Goal: Task Accomplishment & Management: Complete application form

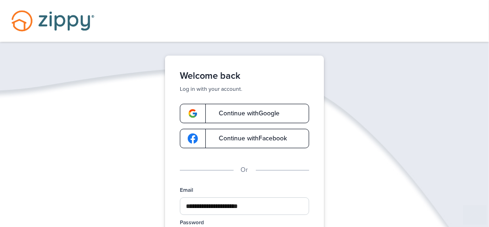
scroll to position [125, 0]
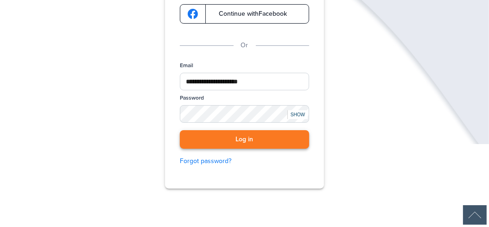
click at [249, 141] on button "Log in" at bounding box center [244, 139] width 129 height 19
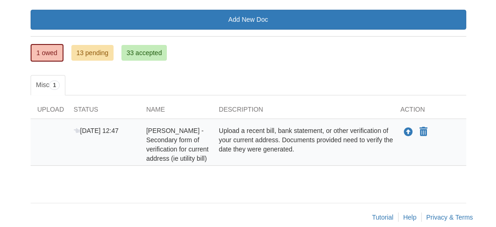
scroll to position [137, 0]
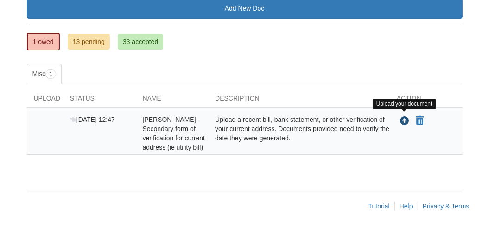
click at [405, 123] on icon "Upload Kamilah Jackson - Secondary form of verification for current address (ie…" at bounding box center [404, 121] width 9 height 9
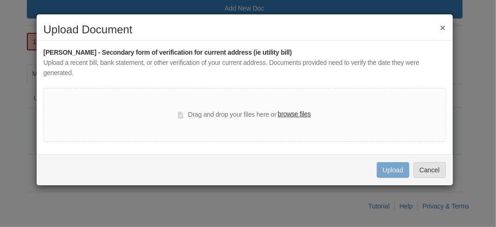
click at [297, 114] on label "browse files" at bounding box center [294, 114] width 33 height 10
click at [0, 0] on input "browse files" at bounding box center [0, 0] width 0 height 0
click at [297, 114] on label "browse files" at bounding box center [294, 114] width 33 height 10
click at [0, 0] on input "browse files" at bounding box center [0, 0] width 0 height 0
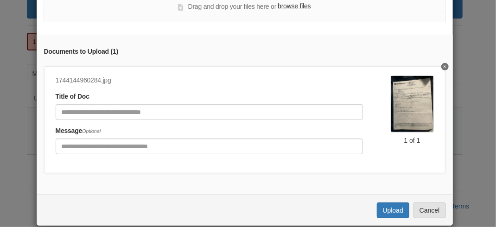
scroll to position [115, 0]
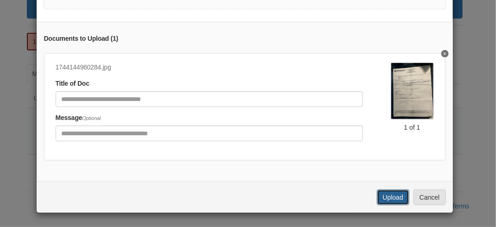
click at [385, 199] on button "Upload" at bounding box center [393, 198] width 32 height 16
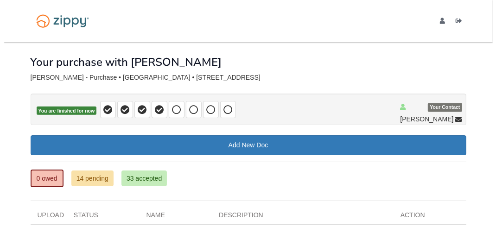
scroll to position [71, 0]
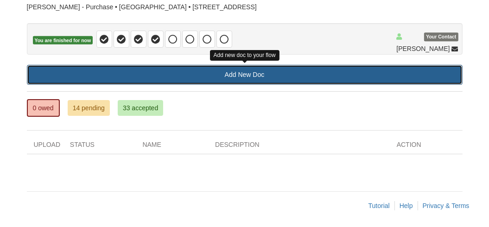
click at [239, 76] on link "Add New Doc" at bounding box center [245, 75] width 436 height 20
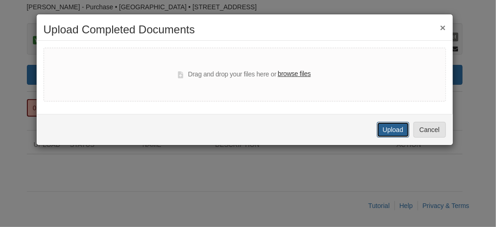
click at [392, 127] on button "Upload" at bounding box center [393, 130] width 32 height 16
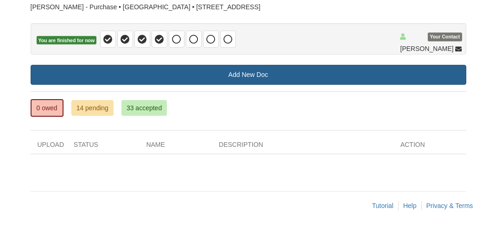
scroll to position [71, 0]
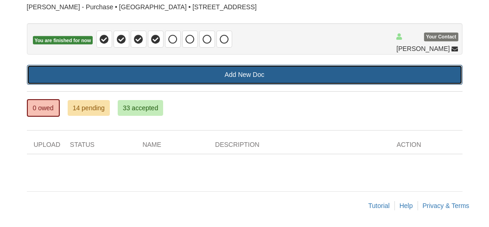
click at [257, 73] on link "Add New Doc" at bounding box center [245, 75] width 436 height 20
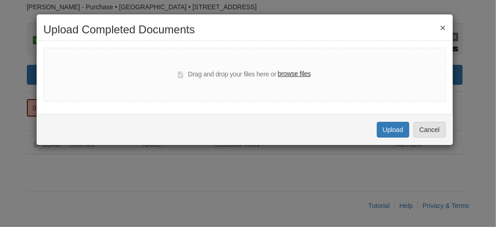
click at [294, 75] on label "browse files" at bounding box center [294, 74] width 33 height 10
click at [0, 0] on input "browse files" at bounding box center [0, 0] width 0 height 0
select select "****"
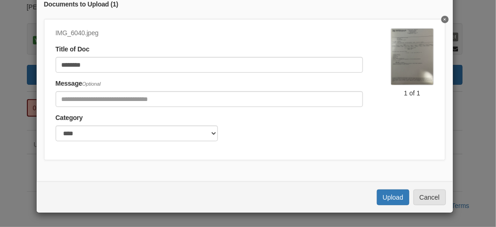
scroll to position [99, 0]
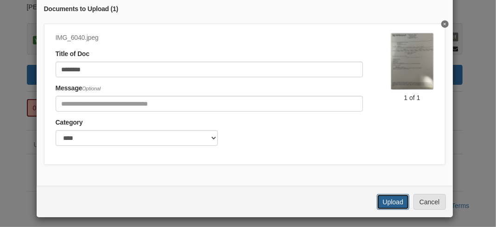
click at [390, 210] on button "Upload" at bounding box center [393, 202] width 32 height 16
click at [282, 170] on div "Documents to Upload ( 1 ) IMG_6040.jpeg Title of Doc ******** Message Optional …" at bounding box center [245, 89] width 417 height 194
click at [379, 206] on div "Uploading..." at bounding box center [386, 201] width 35 height 9
click at [464, 161] on div "× Upload Completed Documents Drag and drop your files here or browse files Docu…" at bounding box center [248, 113] width 496 height 227
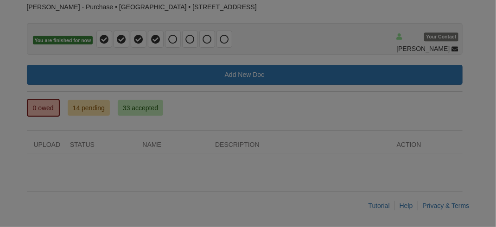
scroll to position [0, 0]
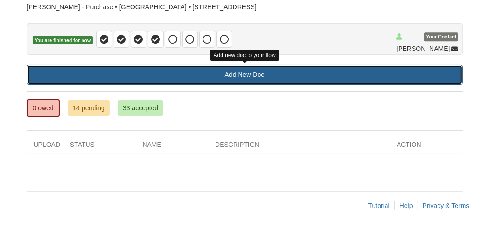
click at [247, 70] on link "Add New Doc" at bounding box center [245, 75] width 436 height 20
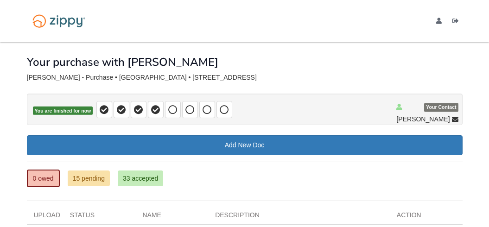
scroll to position [71, 0]
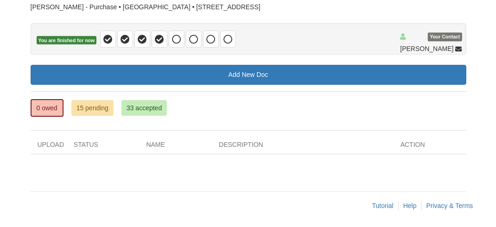
scroll to position [71, 0]
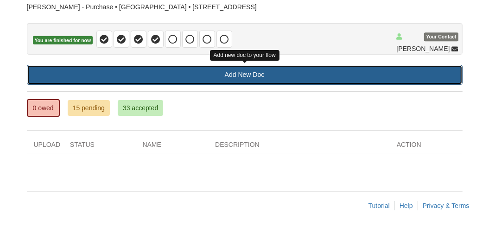
click at [246, 77] on link "Add New Doc" at bounding box center [245, 75] width 436 height 20
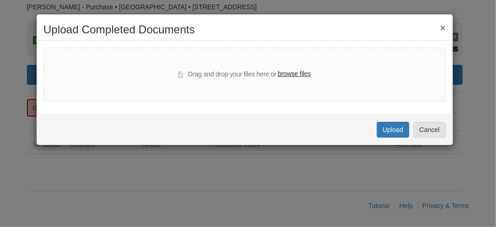
click at [292, 73] on label "browse files" at bounding box center [294, 74] width 33 height 10
click at [0, 0] on input "browse files" at bounding box center [0, 0] width 0 height 0
select select "****"
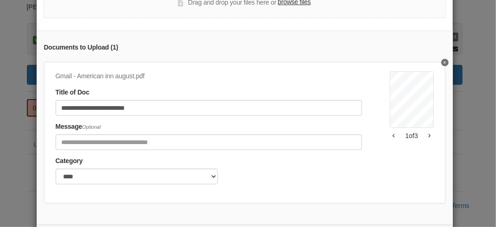
scroll to position [66, 0]
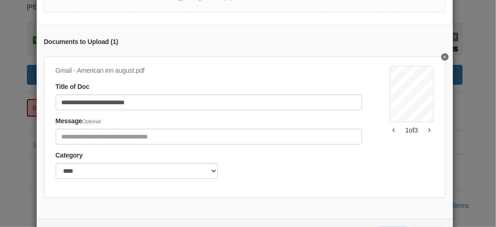
click at [429, 130] on icon "button" at bounding box center [430, 130] width 2 height 5
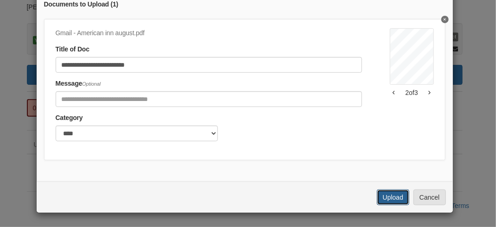
click at [388, 201] on button "Upload" at bounding box center [393, 198] width 32 height 16
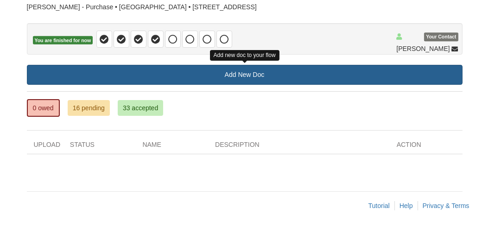
scroll to position [71, 0]
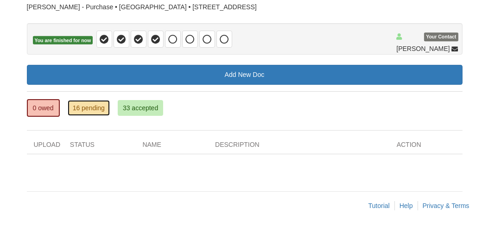
click at [102, 106] on link "16 pending" at bounding box center [89, 108] width 42 height 16
